Goal: Task Accomplishment & Management: Use online tool/utility

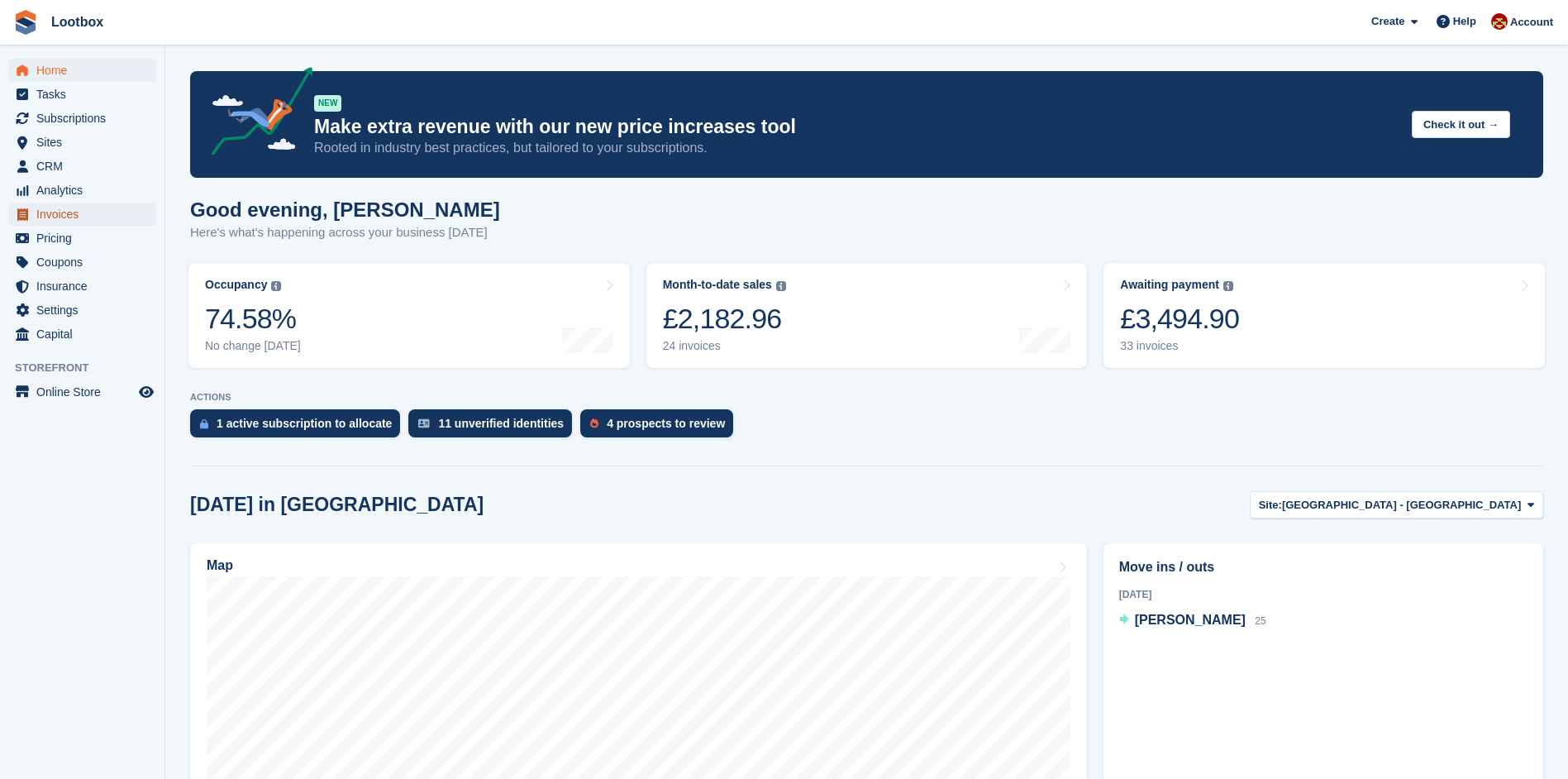
click at [49, 219] on span "Invoices" at bounding box center [86, 213] width 99 height 23
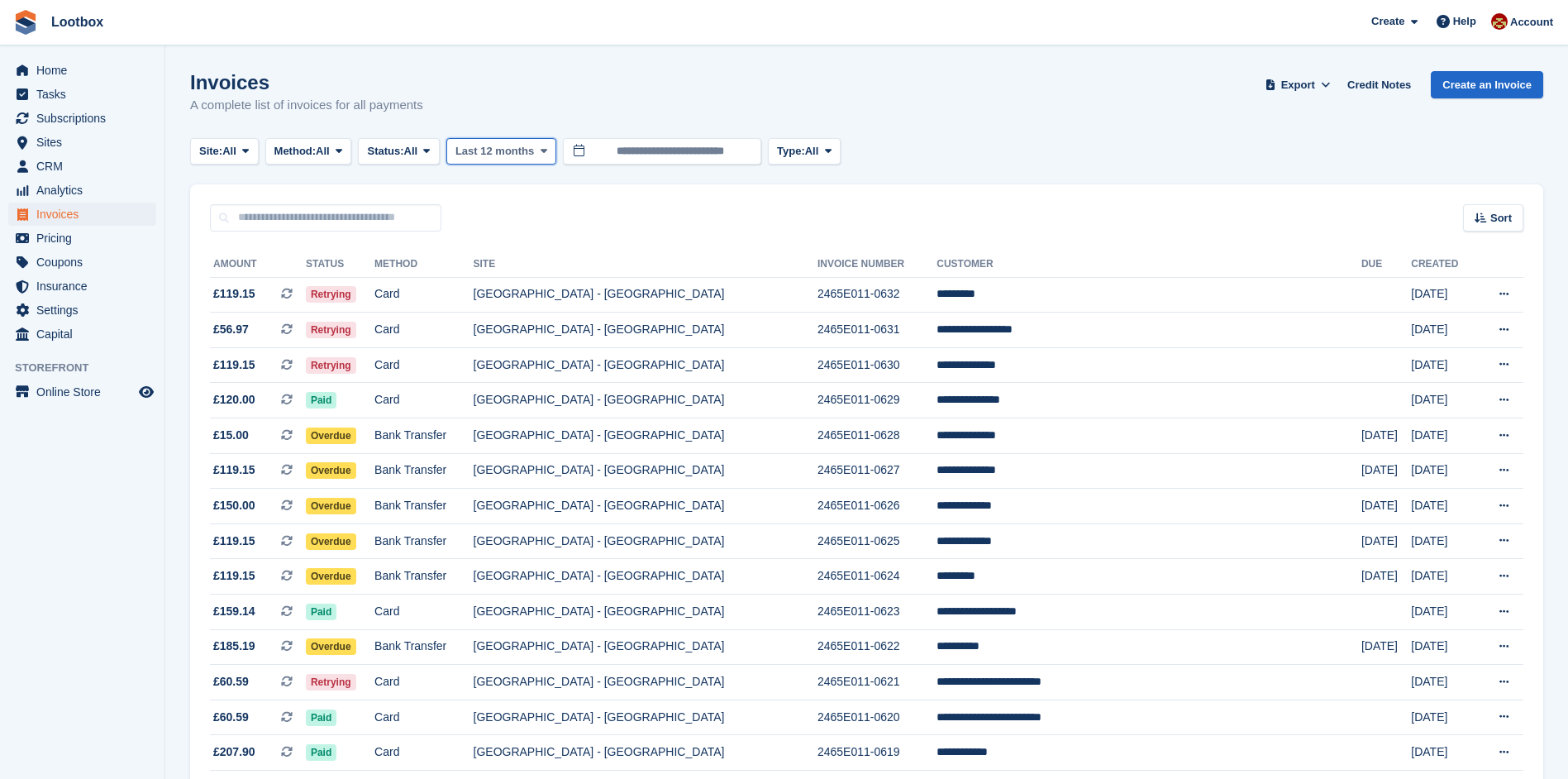
click at [538, 158] on button "Last 12 months" at bounding box center [501, 152] width 110 height 27
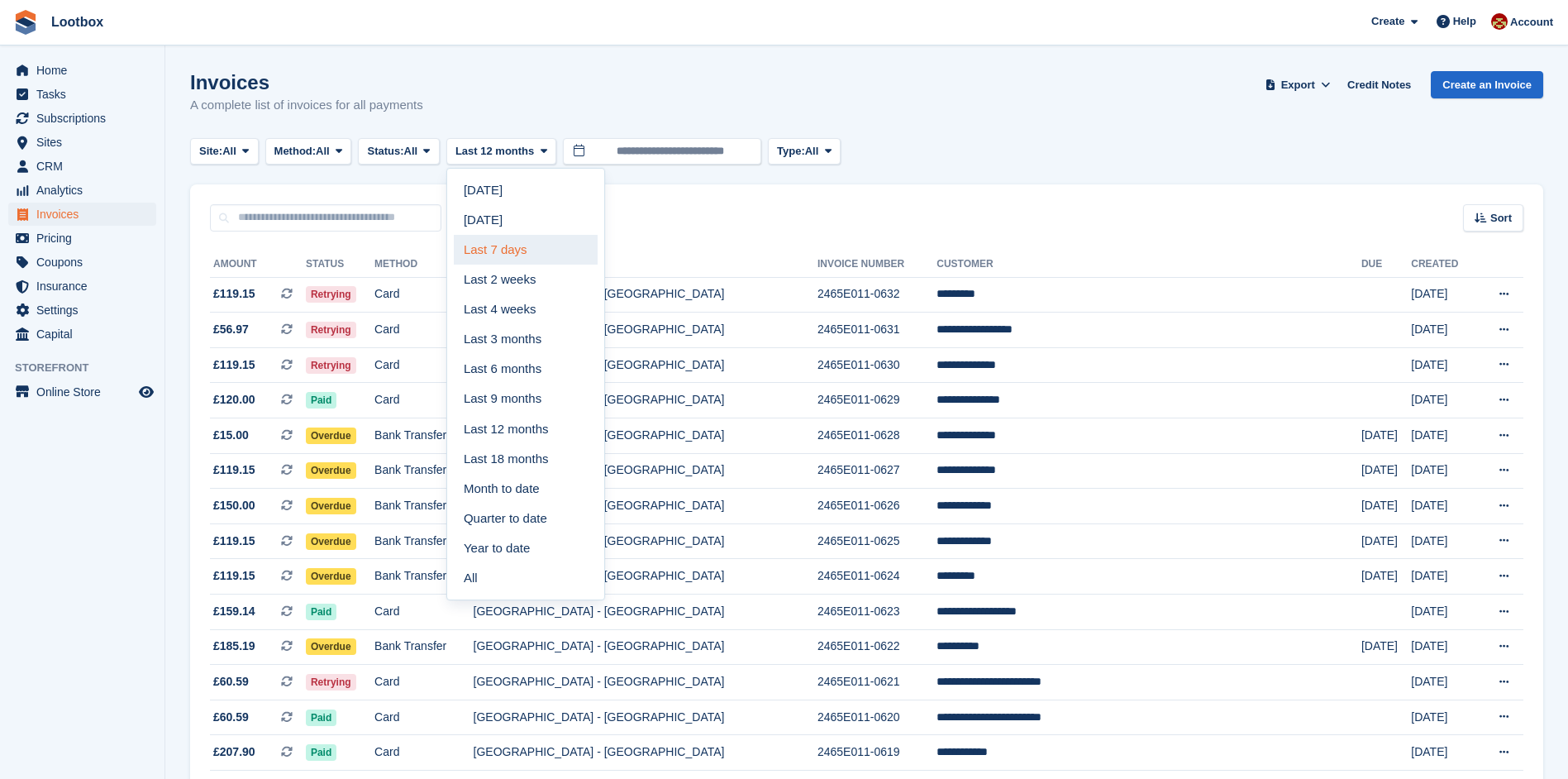
click at [547, 255] on link "Last 7 days" at bounding box center [526, 249] width 144 height 30
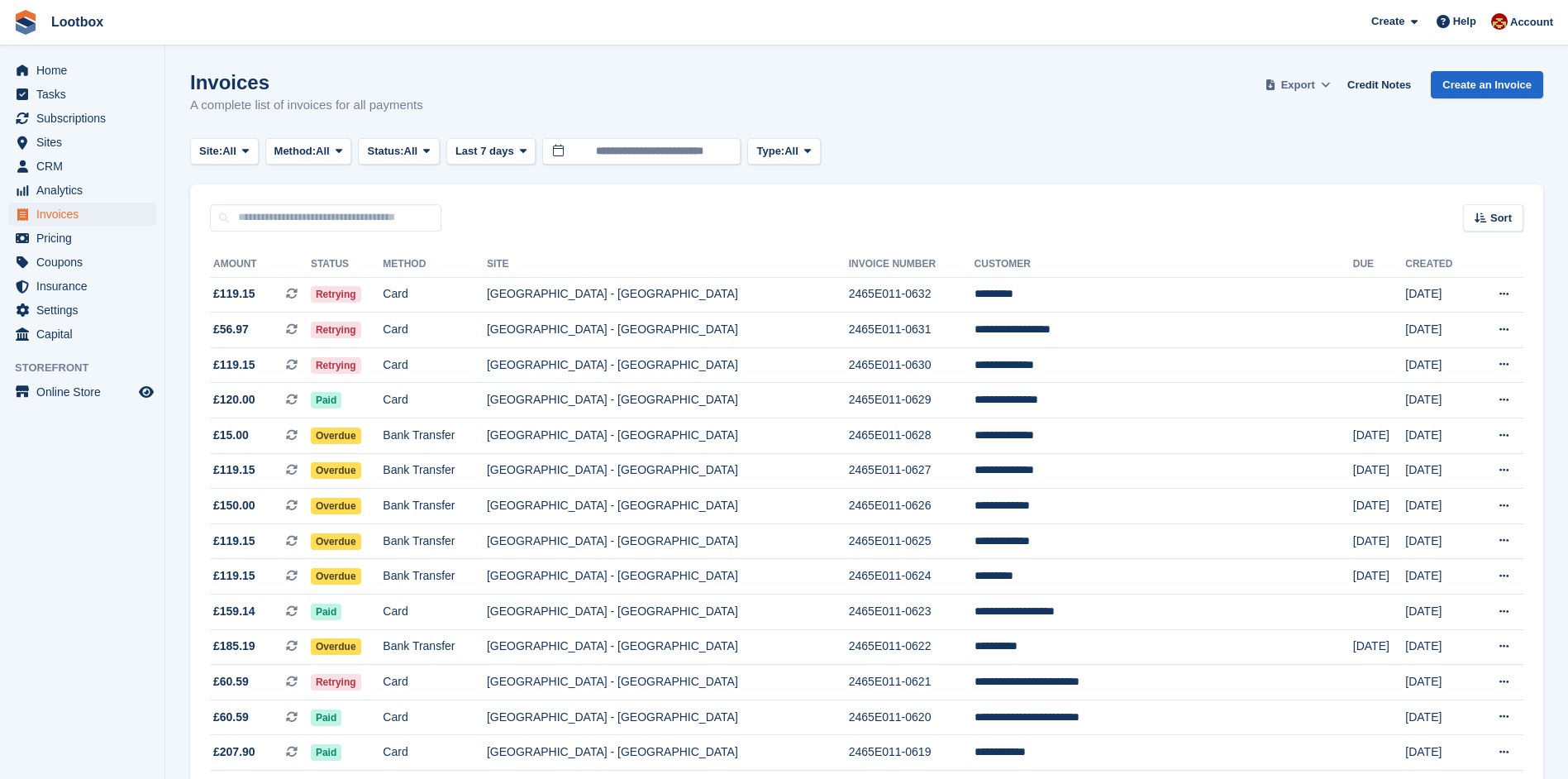
click at [1315, 88] on span "Export" at bounding box center [1298, 86] width 34 height 17
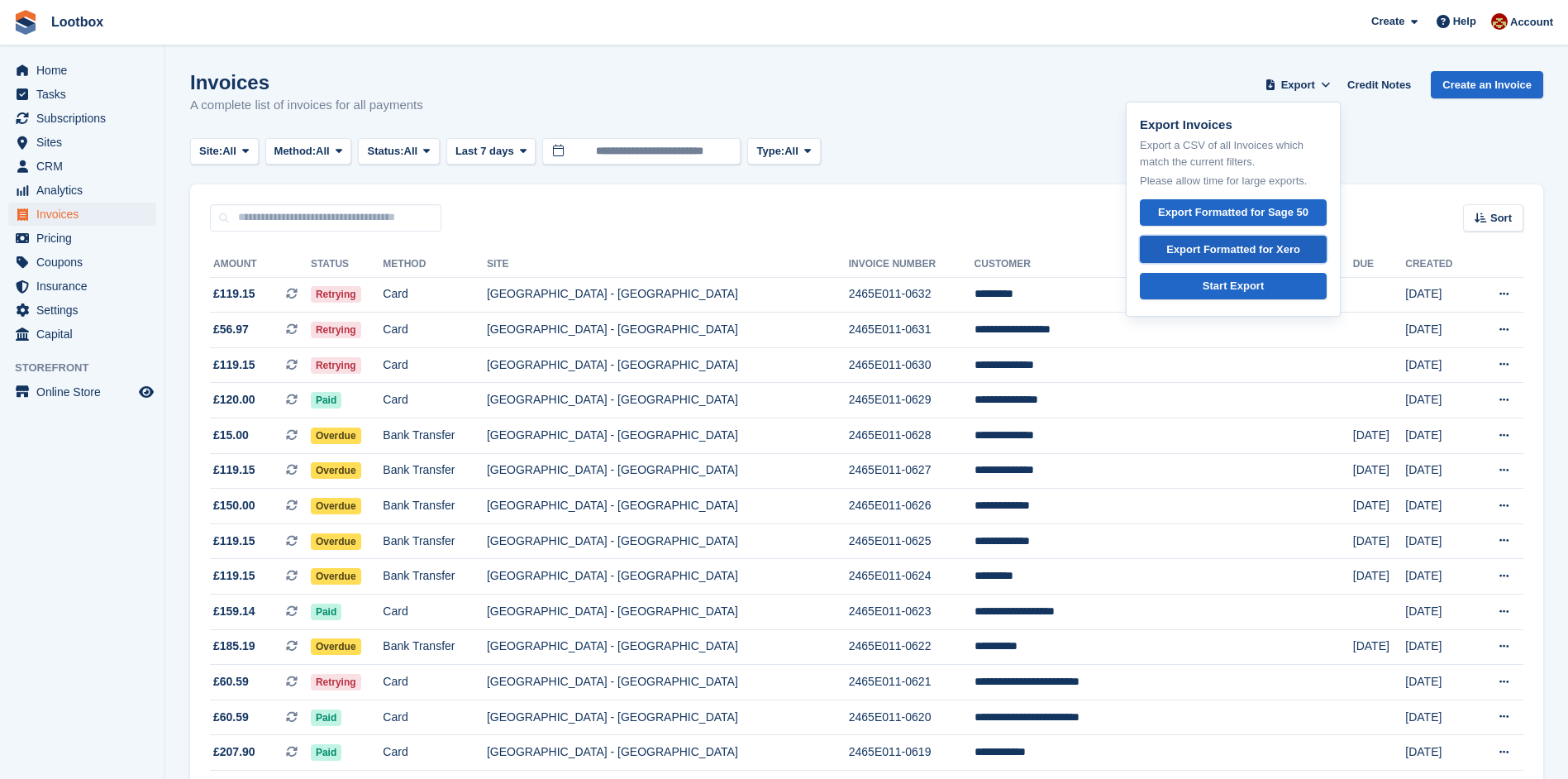
click at [1247, 253] on div "Export Formatted for Xero" at bounding box center [1234, 250] width 134 height 17
